Goal: Task Accomplishment & Management: Manage account settings

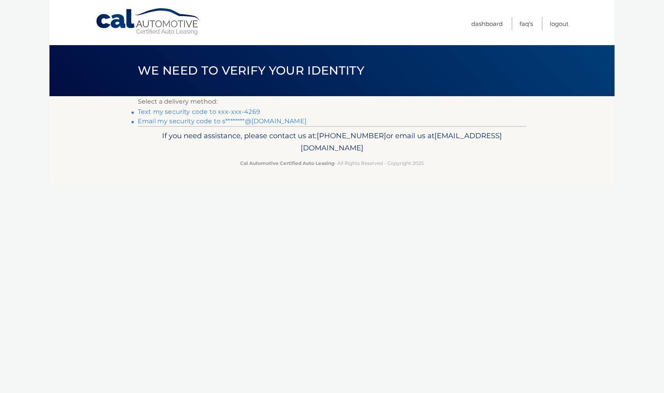
click at [176, 120] on link "Email my security code to s********@[DOMAIN_NAME]" at bounding box center [222, 120] width 169 height 7
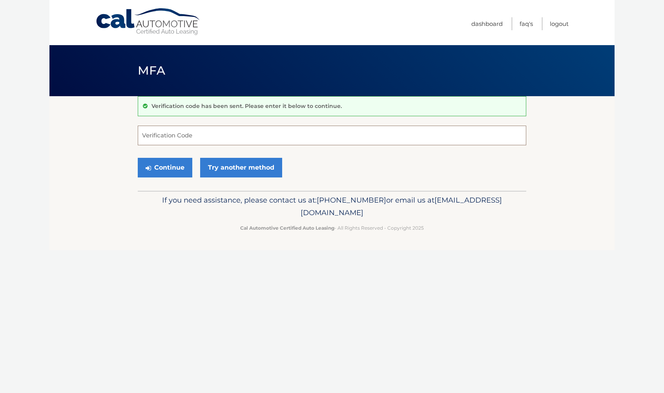
click at [173, 134] on input "Verification Code" at bounding box center [332, 136] width 389 height 20
paste input "779390"
click at [138, 158] on button "Continue" at bounding box center [165, 168] width 55 height 20
click at [157, 171] on button "Continue" at bounding box center [165, 168] width 55 height 20
drag, startPoint x: 189, startPoint y: 146, endPoint x: 193, endPoint y: 141, distance: 6.1
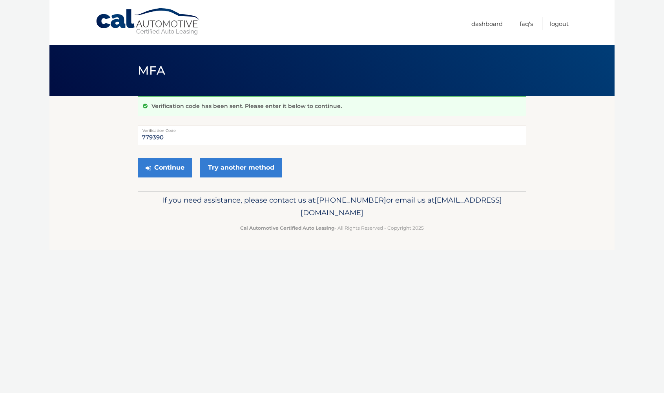
click at [193, 141] on form "779390 Verification Code Continue Try another method" at bounding box center [332, 154] width 389 height 56
click at [193, 139] on input "779390" at bounding box center [332, 136] width 389 height 20
drag, startPoint x: 176, startPoint y: 137, endPoint x: 133, endPoint y: 136, distance: 43.2
click at [133, 136] on section "Verification code has been sent. Please enter it below to continue. 779390 Veri…" at bounding box center [331, 143] width 565 height 95
paste input "text"
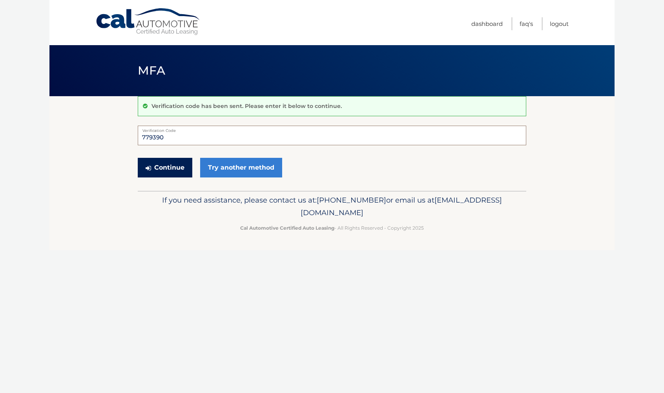
type input "779390"
click at [167, 170] on button "Continue" at bounding box center [165, 168] width 55 height 20
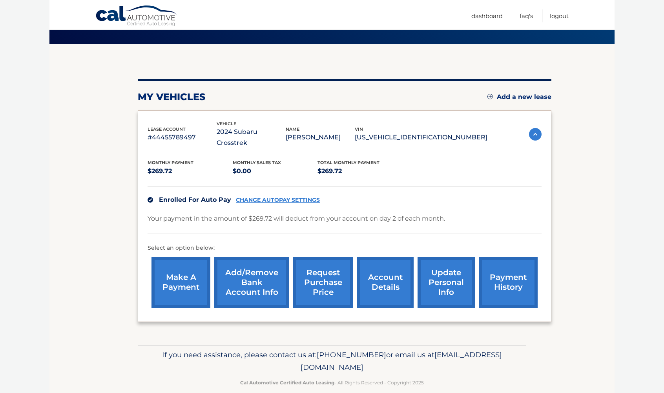
scroll to position [53, 0]
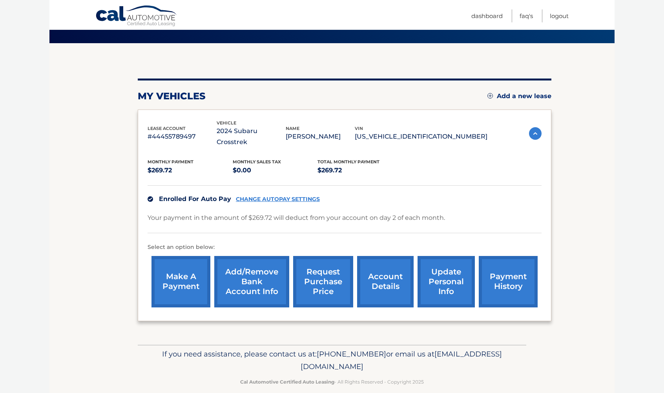
click at [383, 278] on link "account details" at bounding box center [385, 281] width 57 height 51
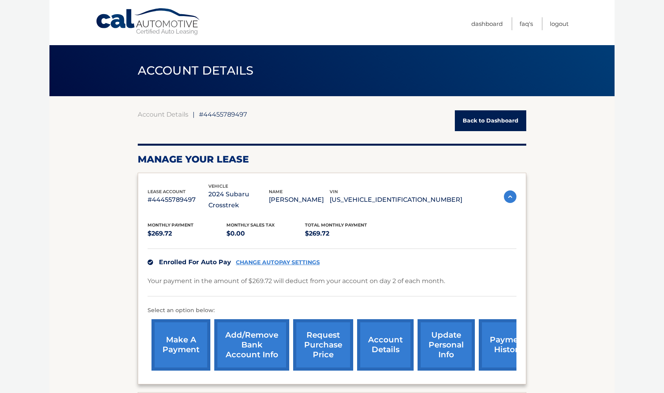
click at [289, 256] on div "Enrolled For Auto Pay CHANGE AUTOPAY SETTINGS" at bounding box center [332, 262] width 369 height 27
click at [288, 259] on link "CHANGE AUTOPAY SETTINGS" at bounding box center [278, 262] width 84 height 7
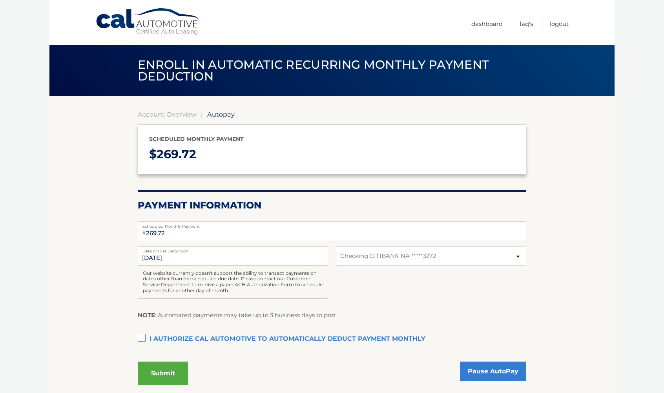
select select "Yjk3NjlkMzQtOGU2YS00NDM1LThlZDktZDY5NWEwZDA5ZGJh"
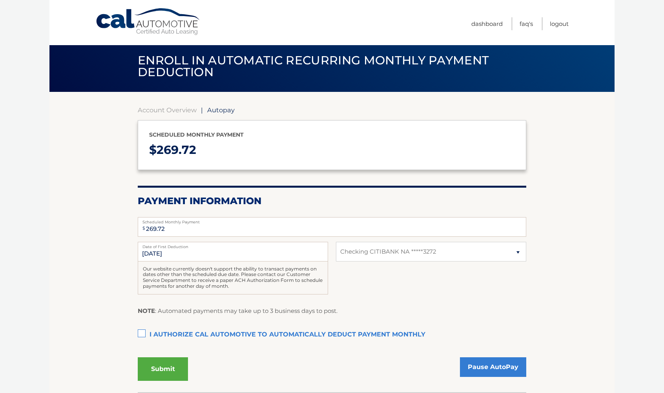
scroll to position [63, 0]
